Goal: Task Accomplishment & Management: Manage account settings

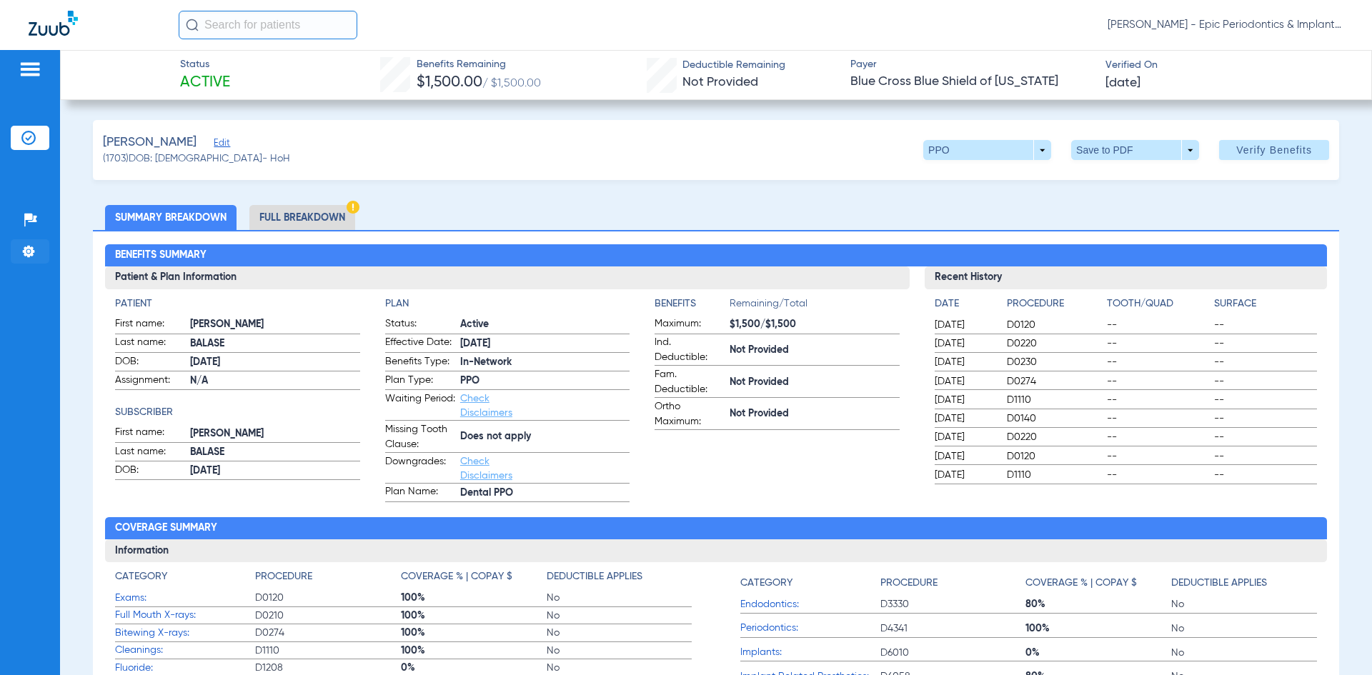
click at [24, 247] on img at bounding box center [28, 251] width 14 height 14
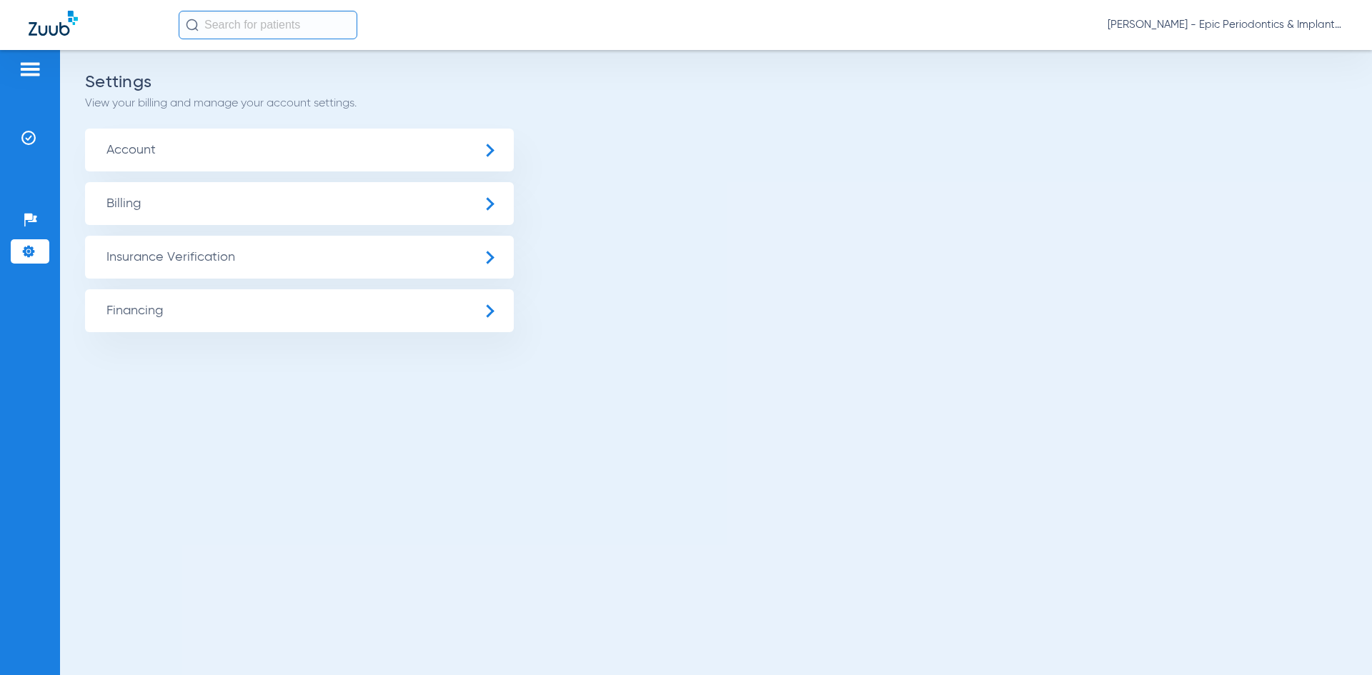
drag, startPoint x: 162, startPoint y: 238, endPoint x: 160, endPoint y: 247, distance: 8.8
click at [161, 244] on span "Insurance Verification" at bounding box center [299, 257] width 429 height 43
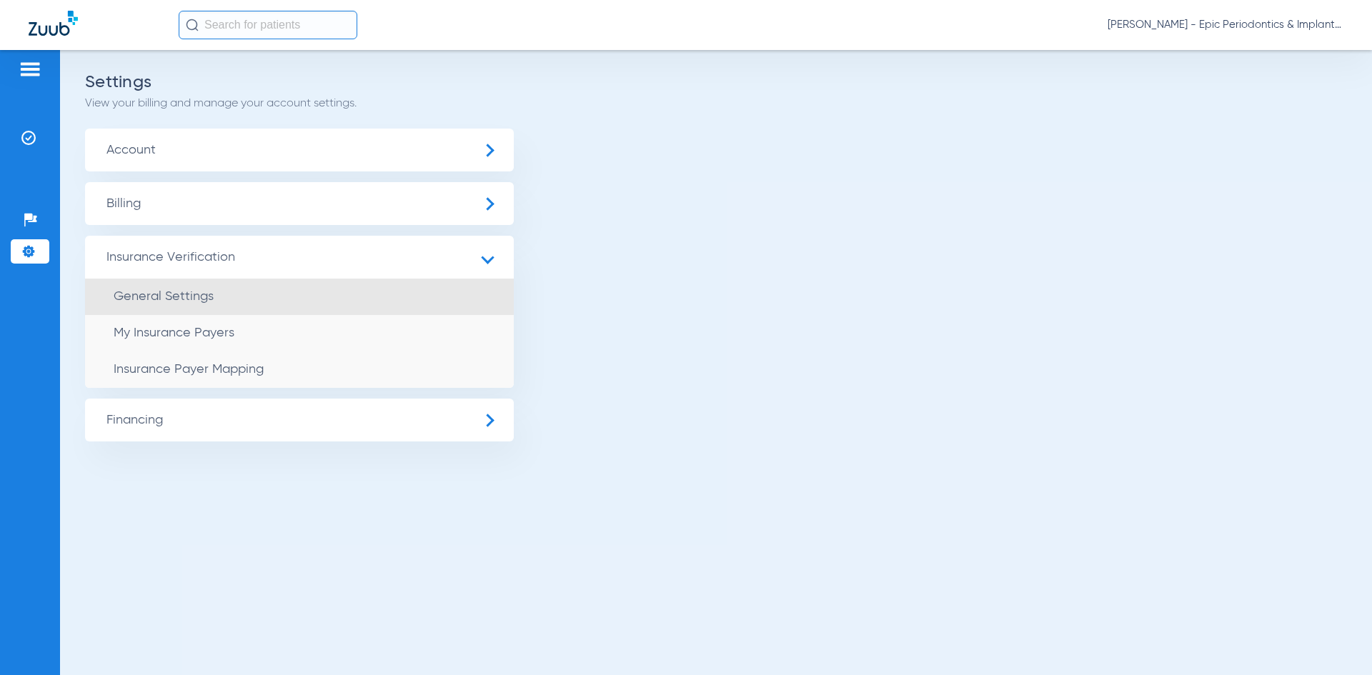
click at [174, 297] on span "General Settings" at bounding box center [164, 296] width 100 height 13
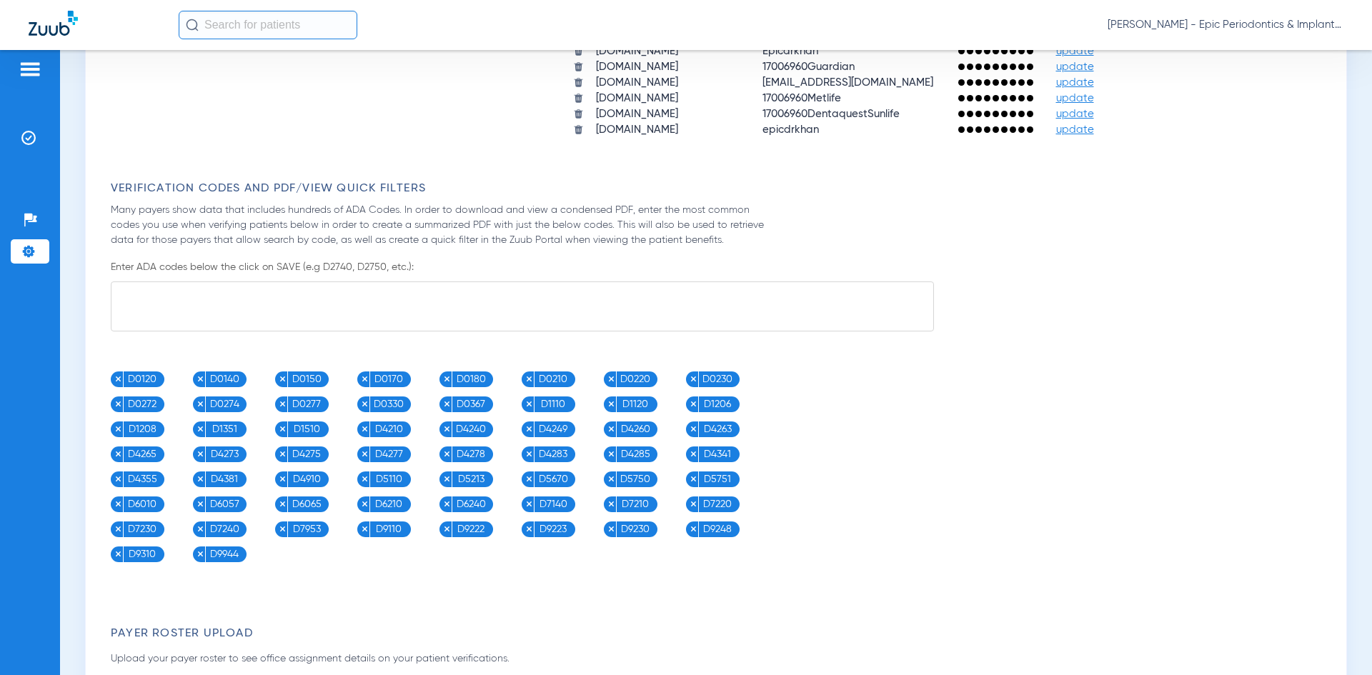
scroll to position [1501, 0]
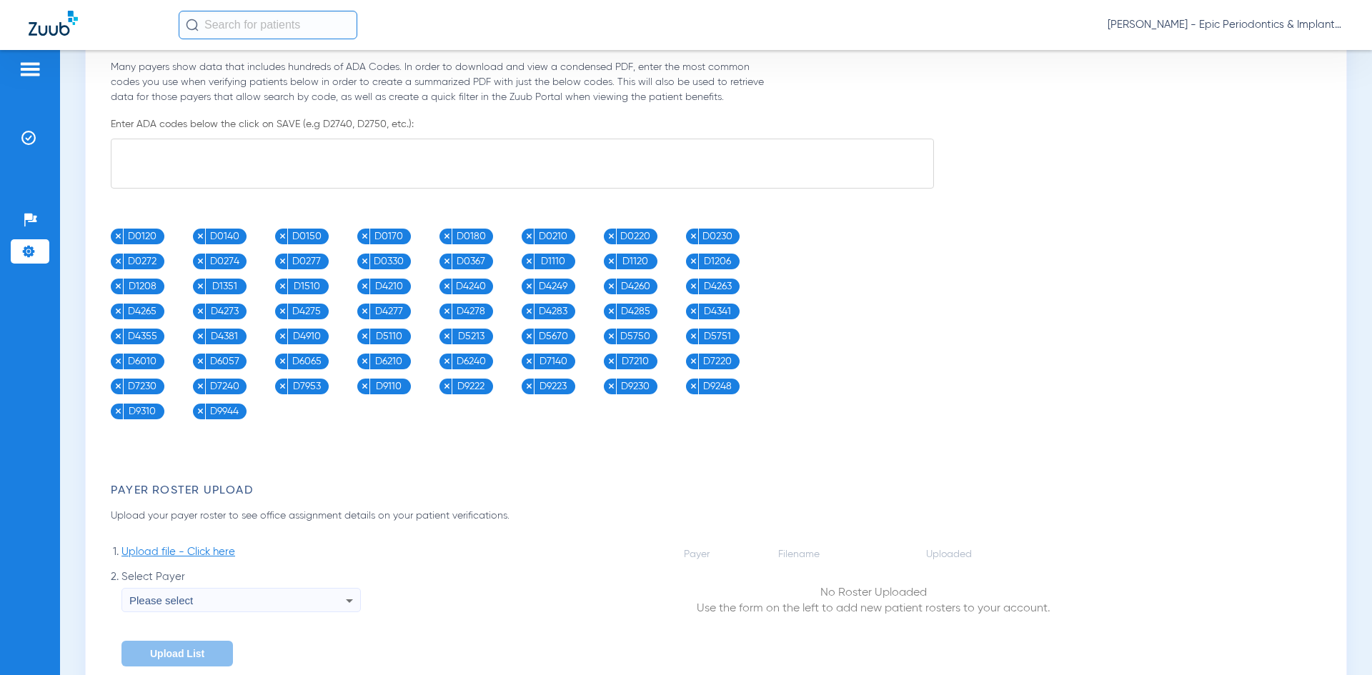
click at [215, 222] on div "Verification Codes and PDF/View Quick Filters Many payers show data that includ…" at bounding box center [720, 229] width 1218 height 381
click at [201, 234] on img at bounding box center [201, 236] width 8 height 8
click at [262, 165] on textarea at bounding box center [522, 164] width 823 height 50
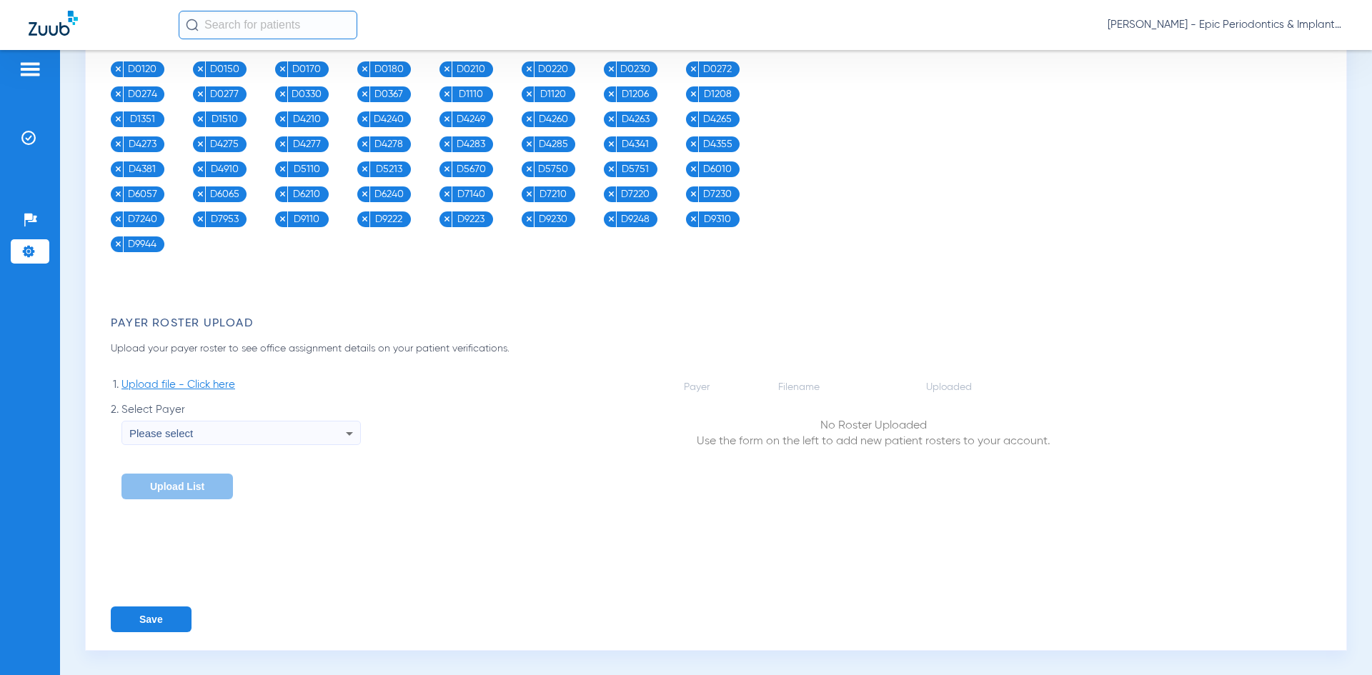
type textarea "D7410"
click at [126, 620] on button "Save" at bounding box center [151, 620] width 81 height 26
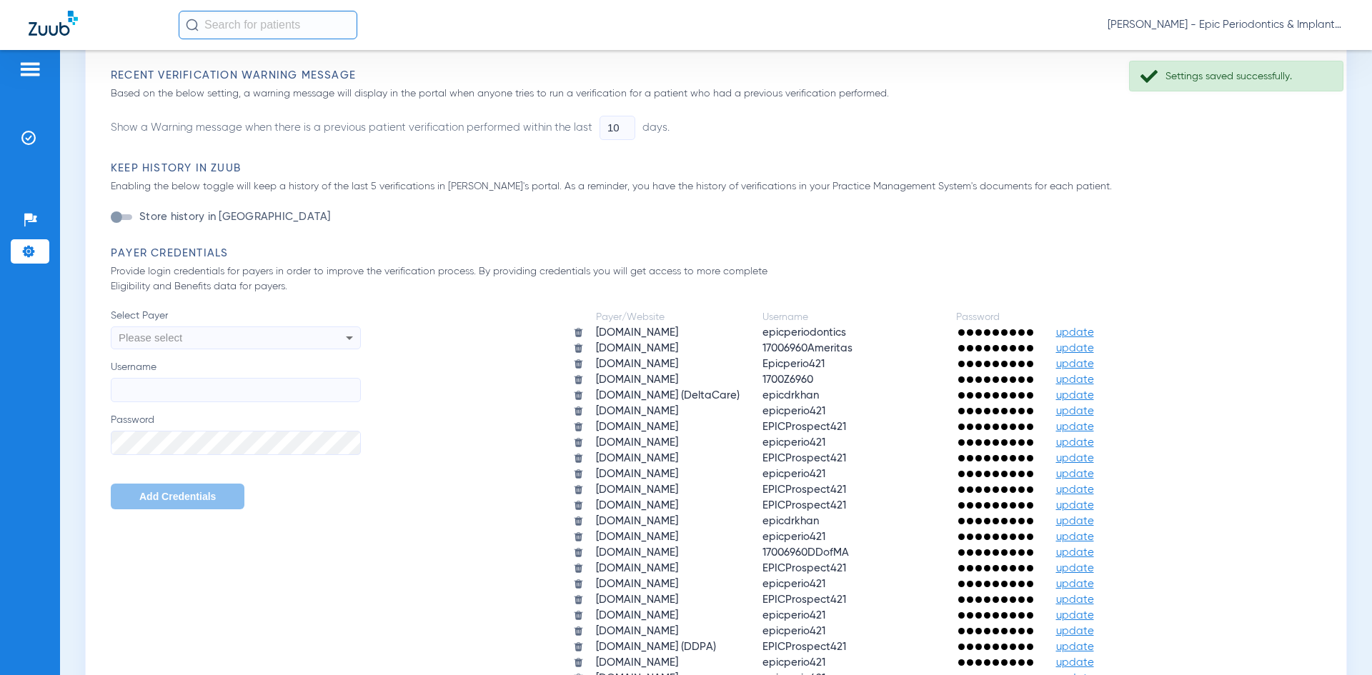
scroll to position [453, 0]
